Goal: Navigation & Orientation: Find specific page/section

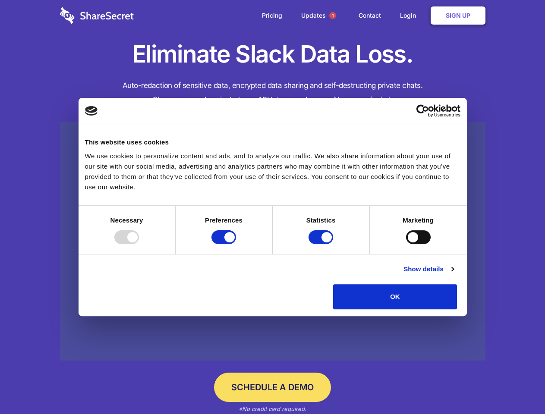
click at [139, 244] on div at bounding box center [126, 237] width 25 height 14
click at [236, 244] on input "Preferences" at bounding box center [223, 237] width 25 height 14
checkbox input "false"
click at [322, 244] on input "Statistics" at bounding box center [320, 237] width 25 height 14
checkbox input "false"
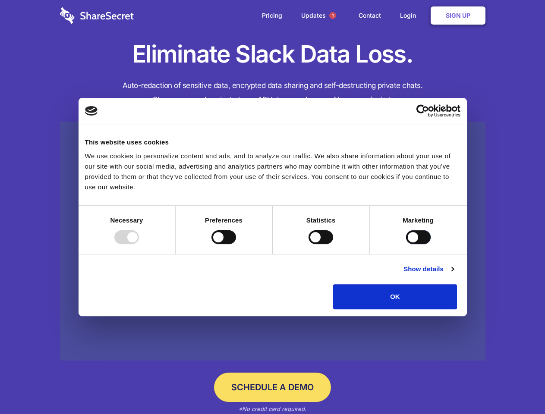
click at [406, 244] on input "Marketing" at bounding box center [418, 237] width 25 height 14
checkbox input "true"
click at [453, 274] on link "Show details" at bounding box center [428, 269] width 50 height 10
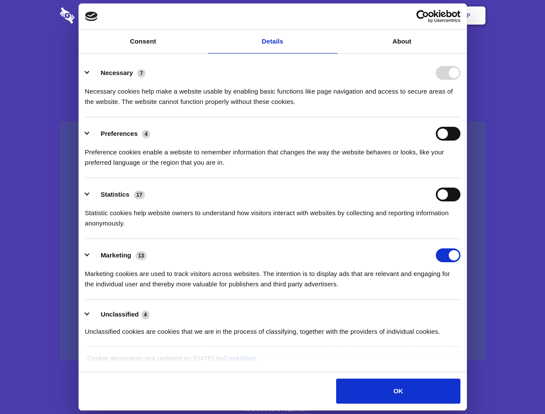
click at [464, 312] on ul "Necessary 7 Necessary cookies help make a website usable by enabling basic func…" at bounding box center [273, 202] width 384 height 291
click at [332, 16] on span "1" at bounding box center [332, 15] width 7 height 7
